Goal: Task Accomplishment & Management: Manage account settings

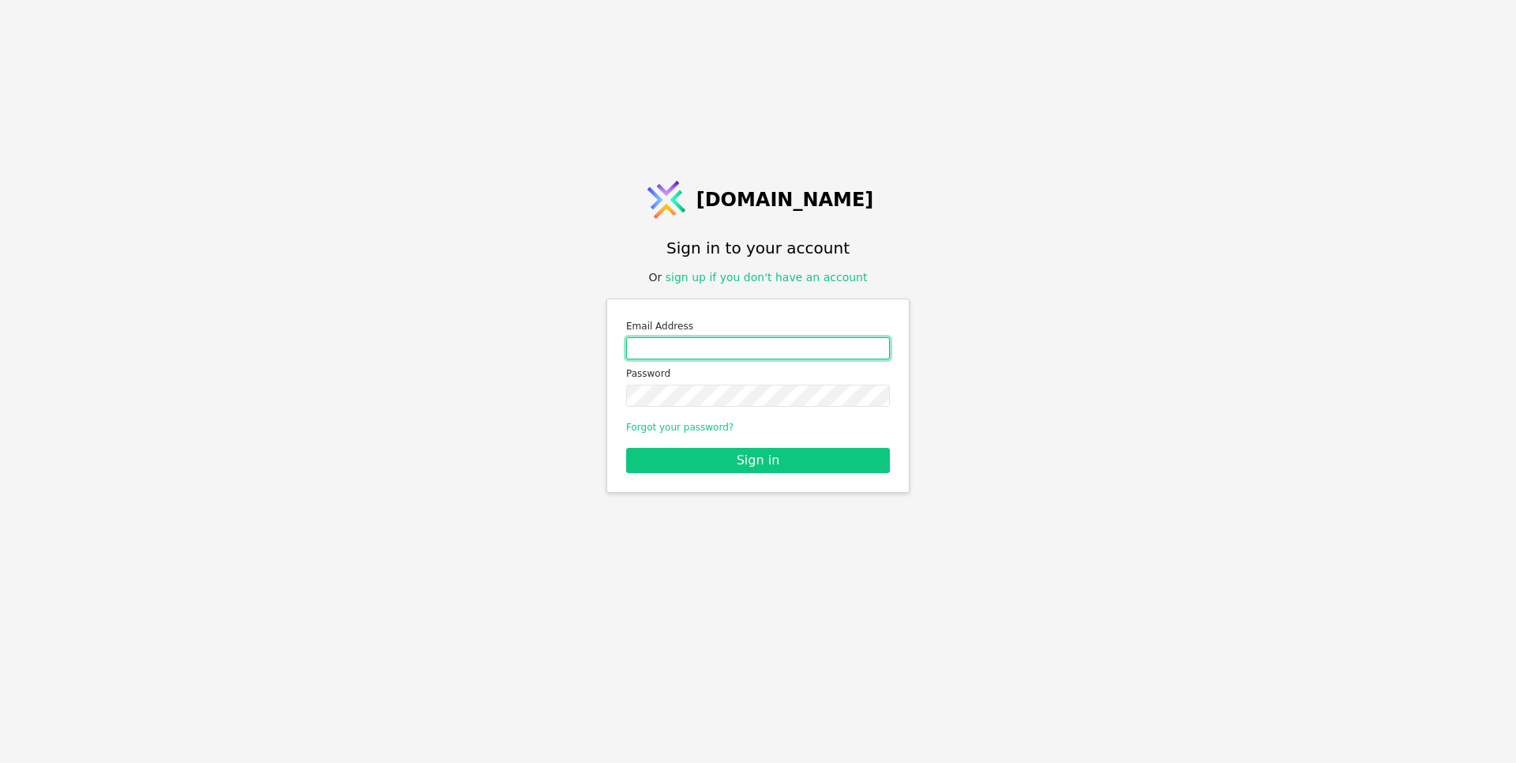
click at [708, 351] on input "Email address" at bounding box center [758, 348] width 264 height 22
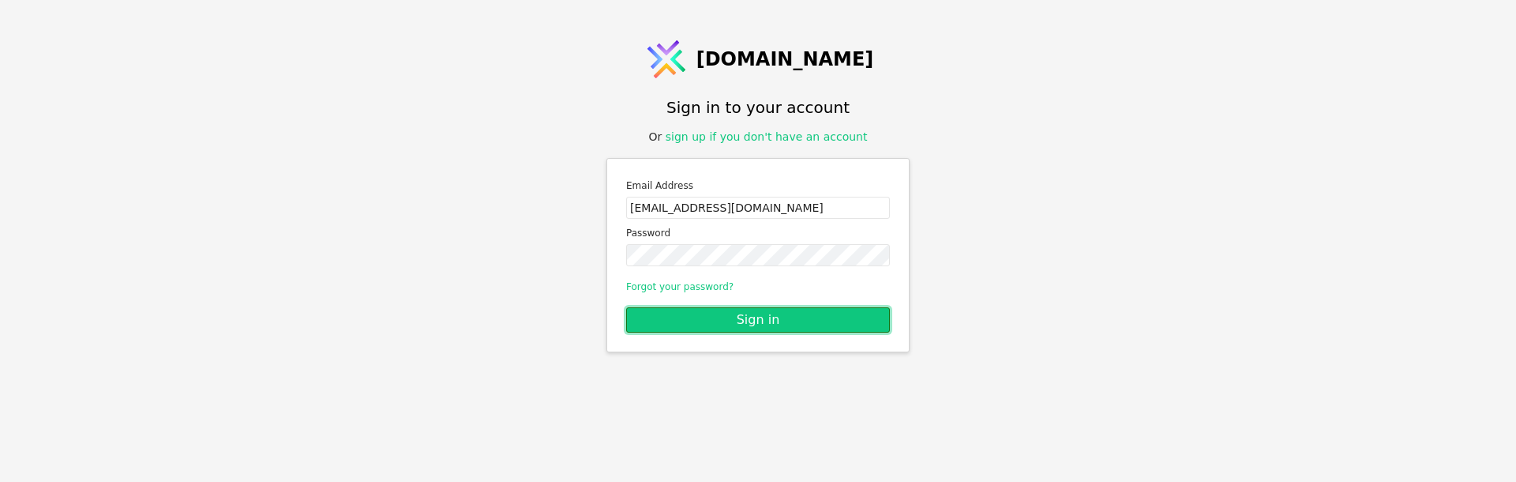
click at [658, 316] on button "Sign in" at bounding box center [758, 319] width 264 height 25
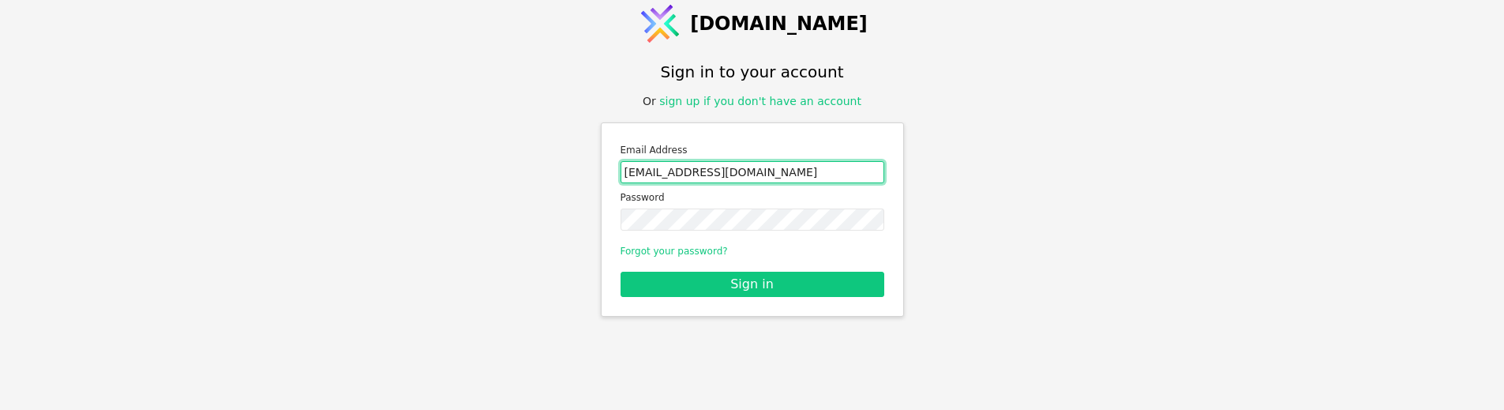
drag, startPoint x: 745, startPoint y: 174, endPoint x: 575, endPoint y: 174, distance: 170.5
click at [575, 174] on div "[DOMAIN_NAME] Sign in to your account Or sign up if you don't have an account E…" at bounding box center [752, 205] width 1504 height 411
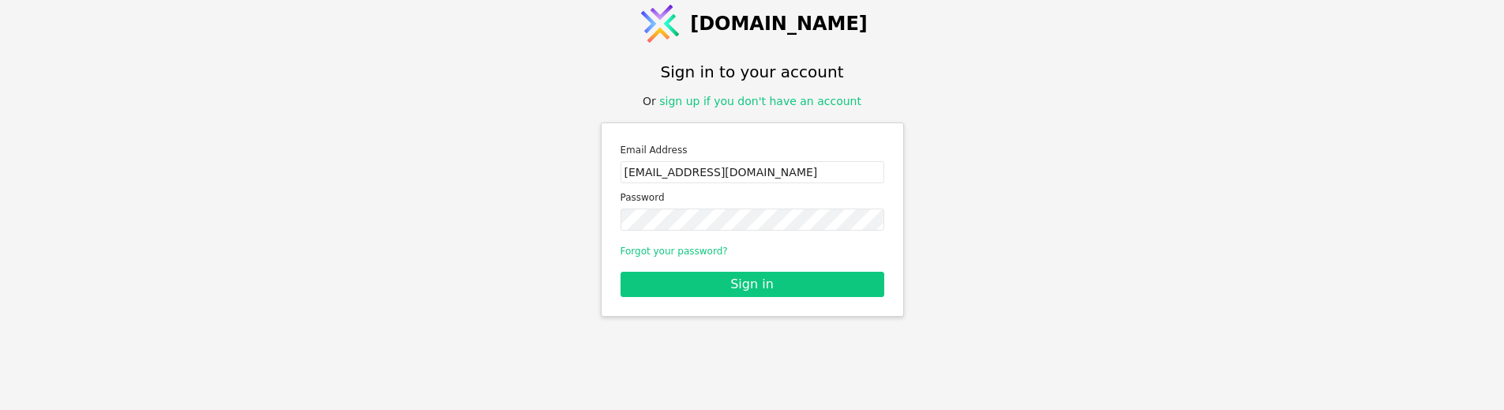
click at [731, 151] on label "Email Address" at bounding box center [753, 150] width 264 height 16
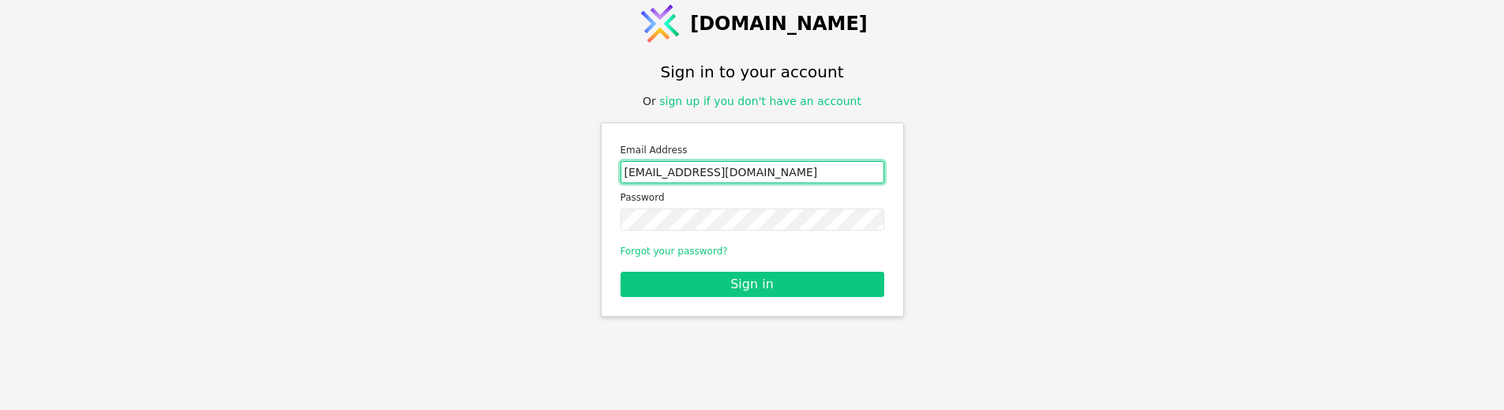
drag, startPoint x: 658, startPoint y: 176, endPoint x: 537, endPoint y: 182, distance: 121.7
click at [538, 182] on div "[DOMAIN_NAME] Sign in to your account Or sign up if you don't have an account E…" at bounding box center [752, 205] width 1504 height 411
type input "[PERSON_NAME][EMAIL_ADDRESS][DOMAIN_NAME]"
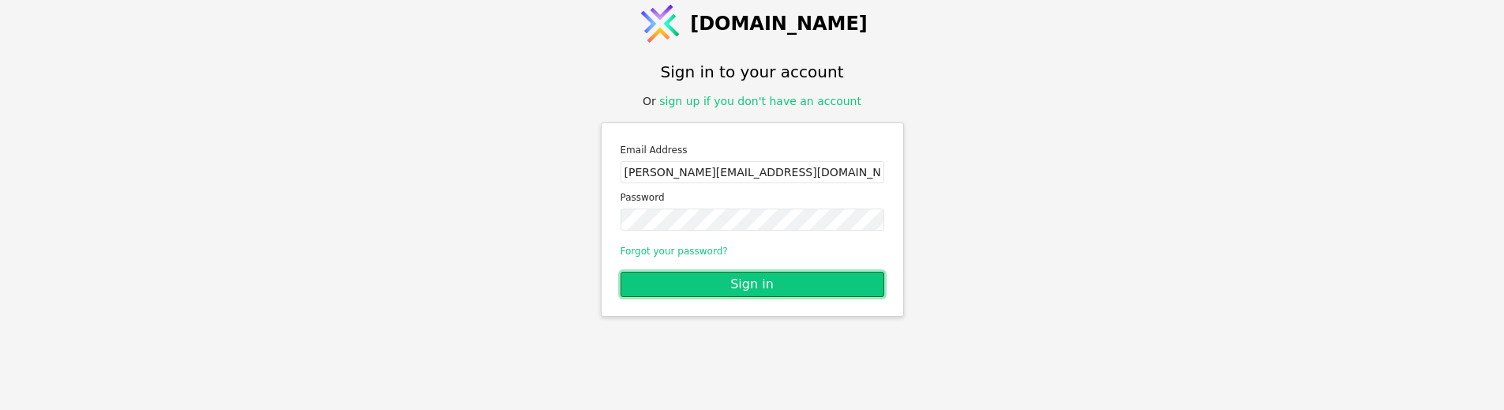
click at [711, 279] on button "Sign in" at bounding box center [753, 284] width 264 height 25
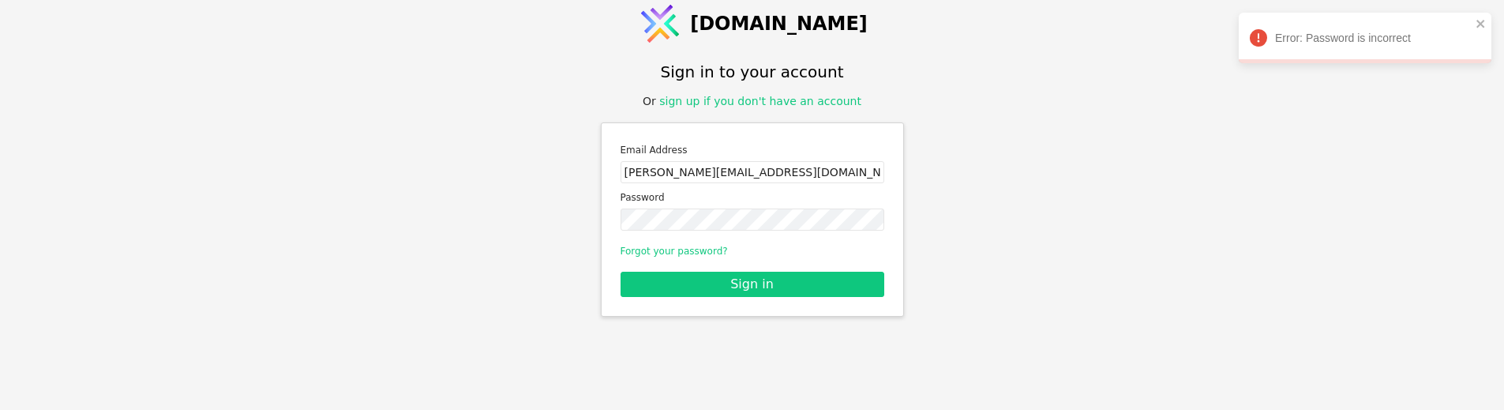
click at [692, 100] on link "sign up if you don't have an account" at bounding box center [760, 101] width 202 height 13
